Goal: Information Seeking & Learning: Learn about a topic

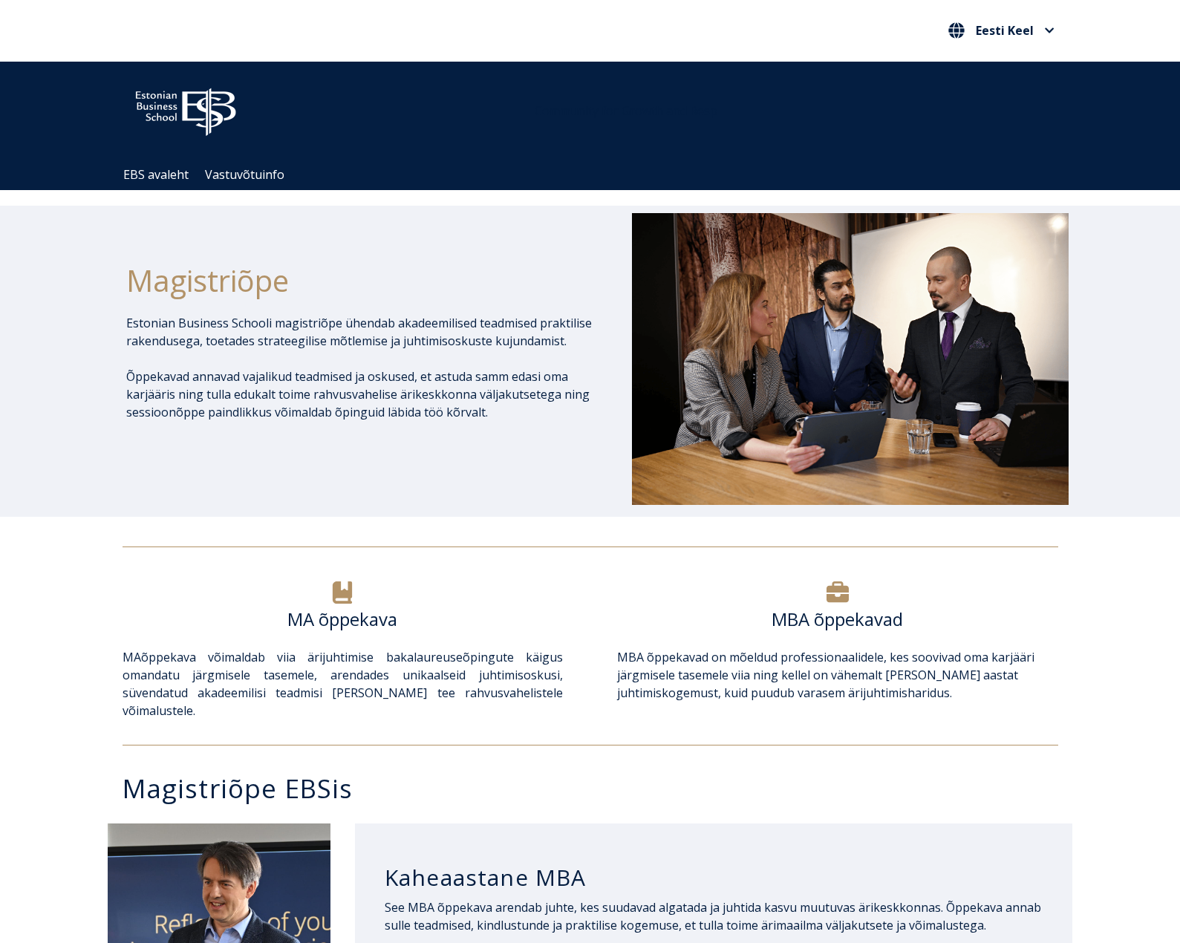
click at [840, 575] on div "MA õppekava MA õppekava võimaldab viia ärijuhtimise bakalaureuseõpingute käigus…" at bounding box center [590, 649] width 1180 height 175
click at [839, 637] on div "MBA õppekavad" at bounding box center [837, 628] width 440 height 40
click at [814, 617] on h6 "MBA õppekavad" at bounding box center [837, 619] width 440 height 22
click at [307, 613] on h6 "MA õppekava" at bounding box center [343, 619] width 440 height 22
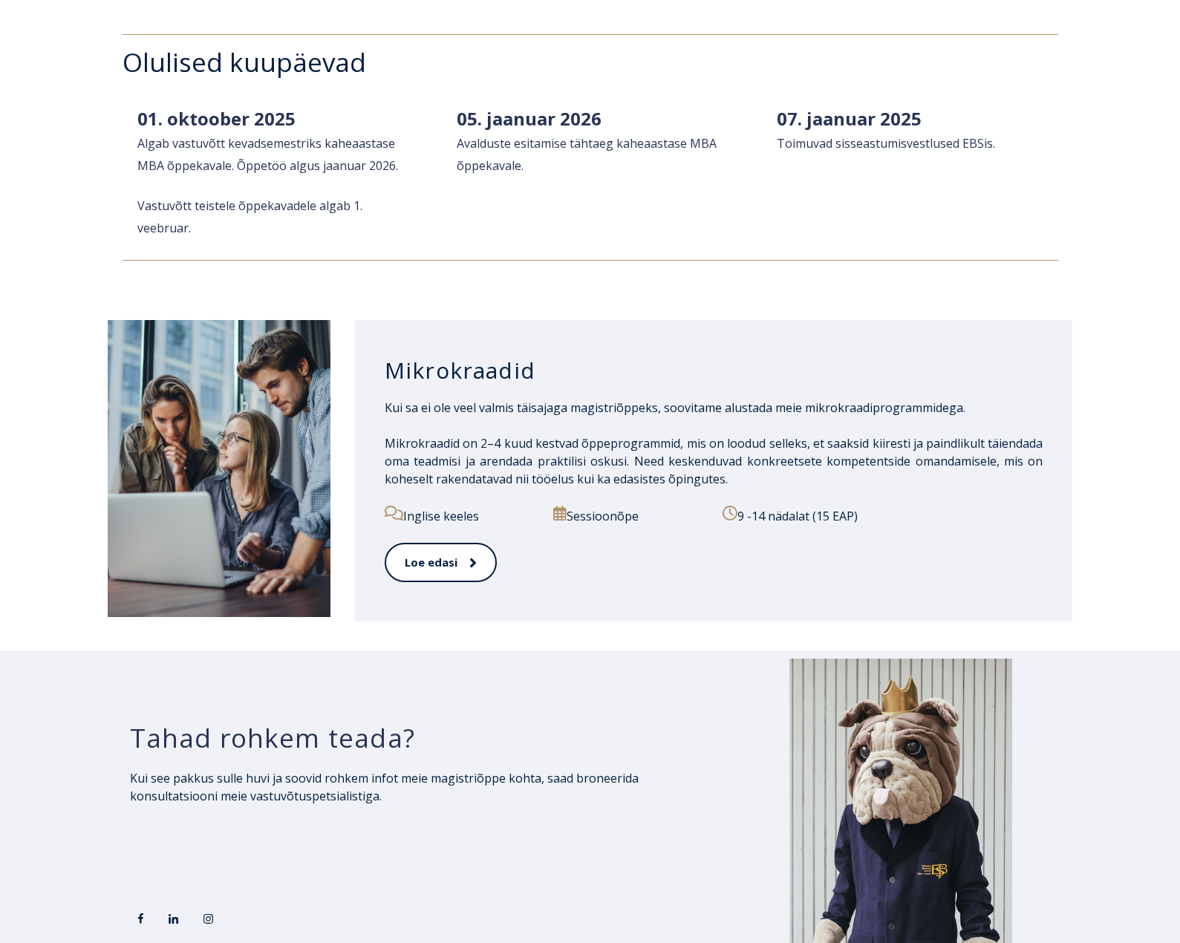
scroll to position [2079, 0]
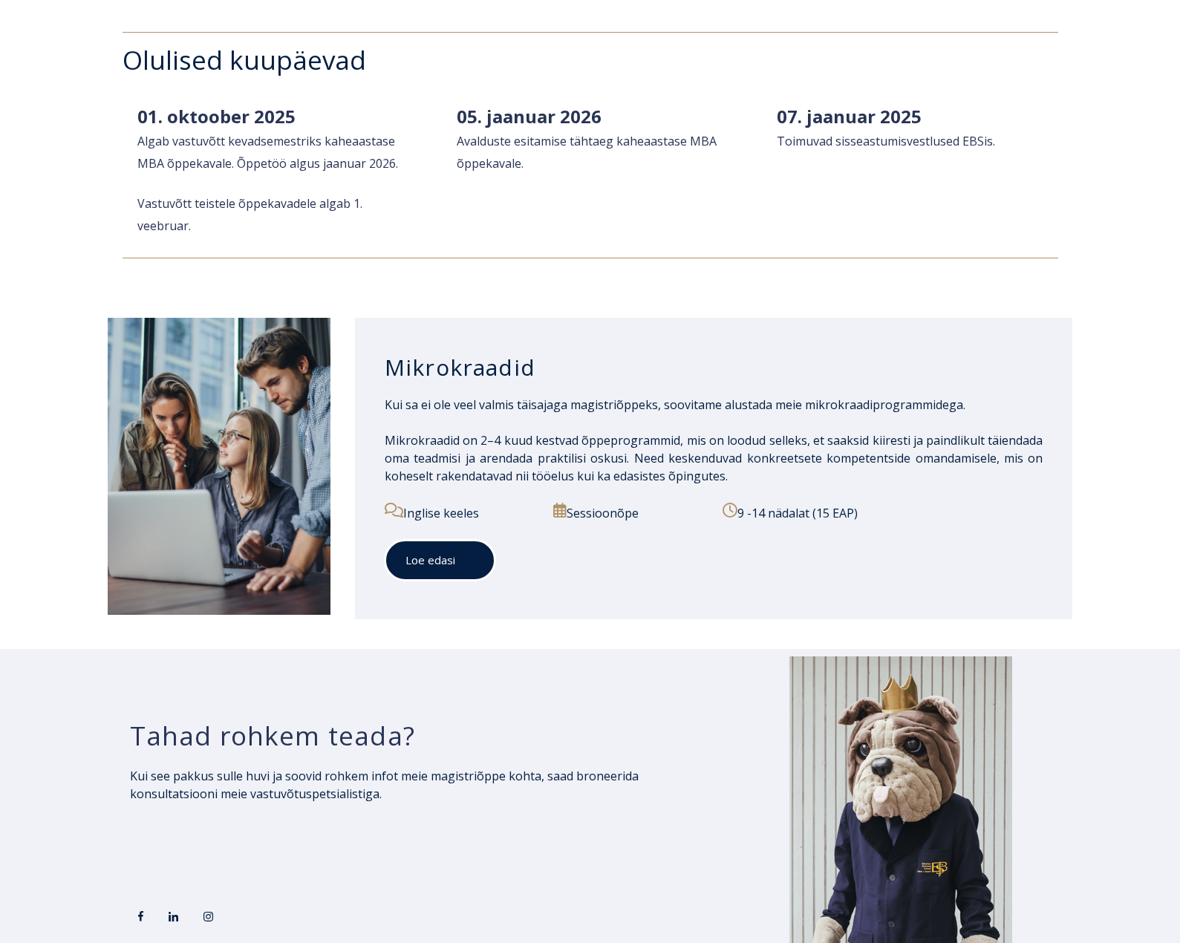
click at [479, 540] on link "Loe edasi" at bounding box center [440, 560] width 111 height 41
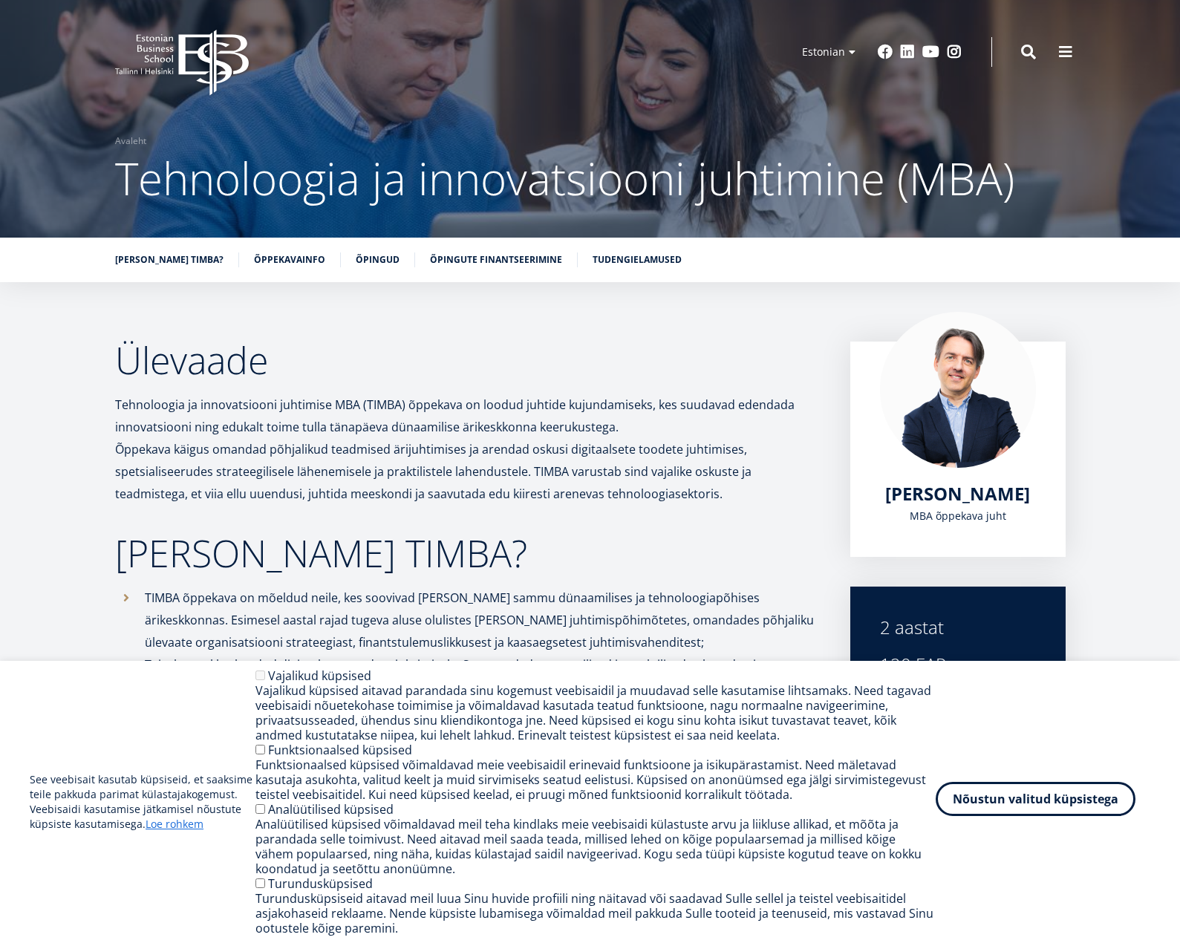
click at [1075, 803] on button "Nõustun valitud küpsistega" at bounding box center [1036, 799] width 200 height 34
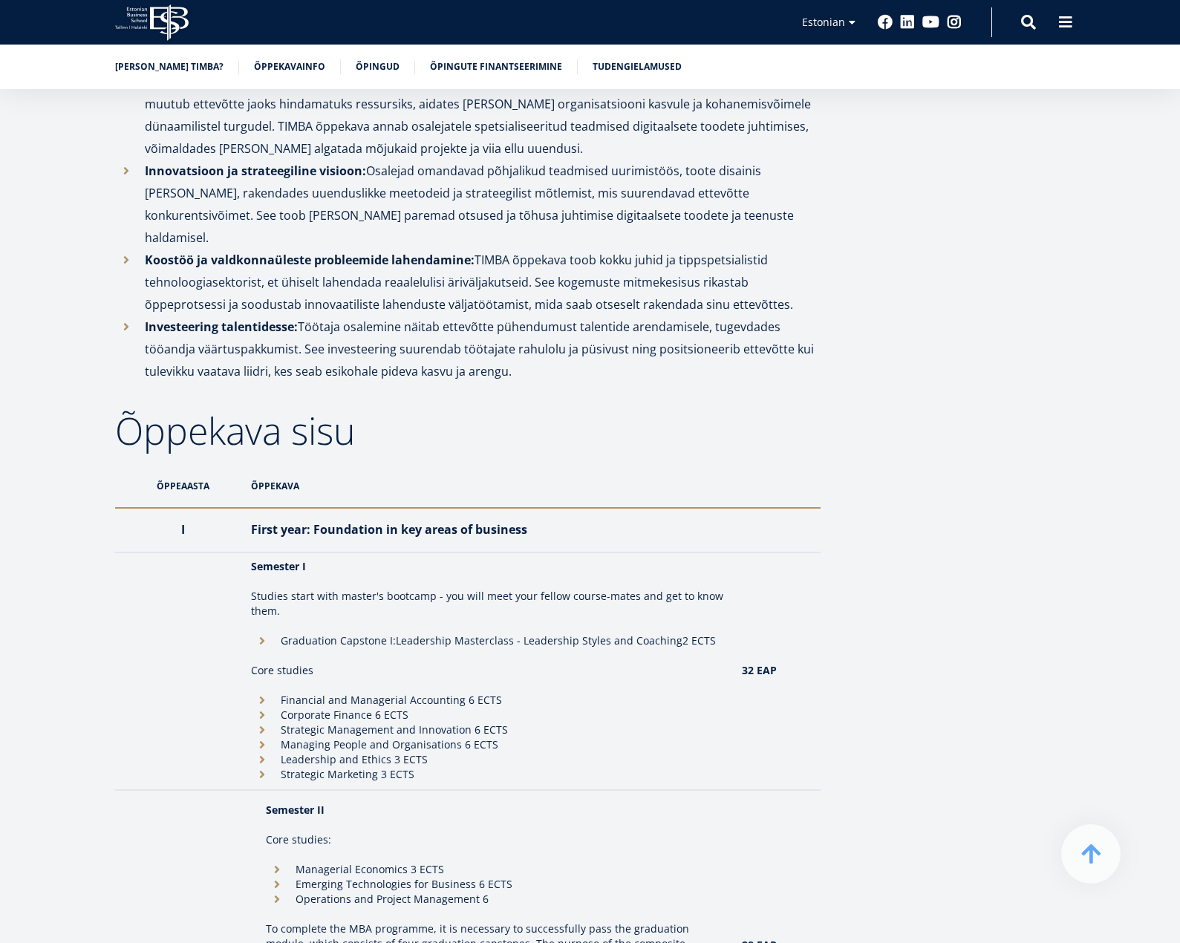
scroll to position [903, 0]
